Goal: Transaction & Acquisition: Purchase product/service

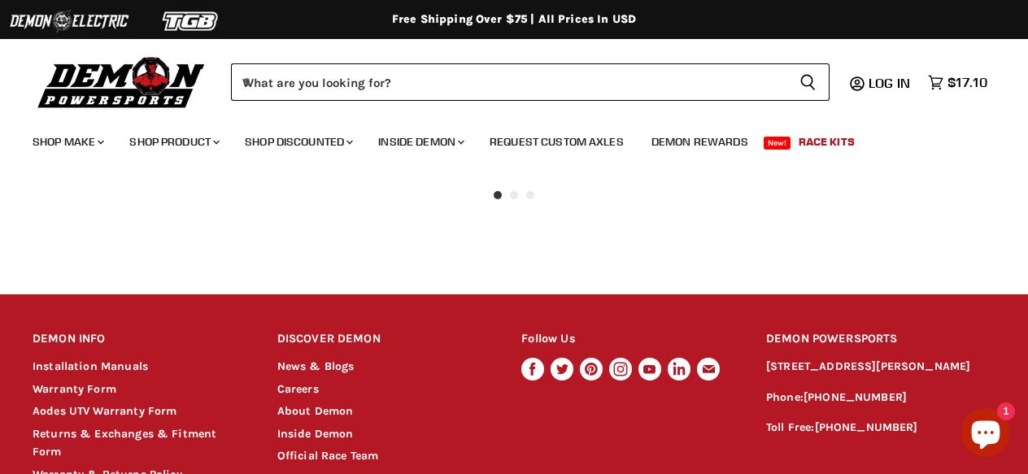
scroll to position [1590, 0]
